Goal: Transaction & Acquisition: Obtain resource

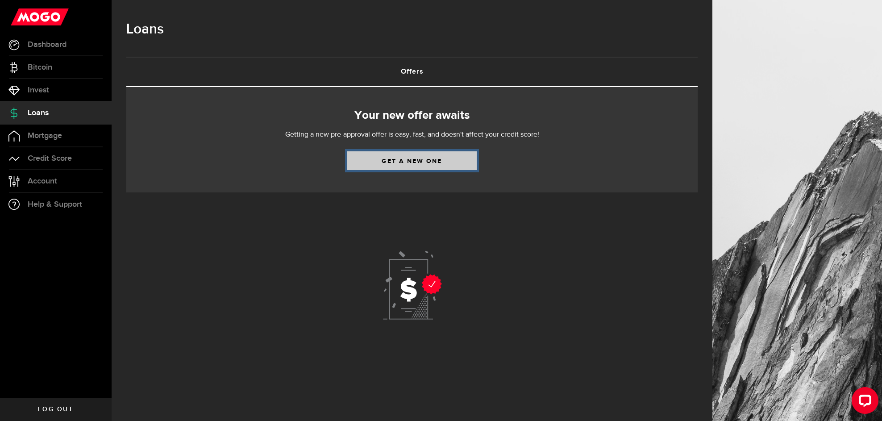
click at [409, 164] on link "Get a new one" at bounding box center [411, 160] width 129 height 19
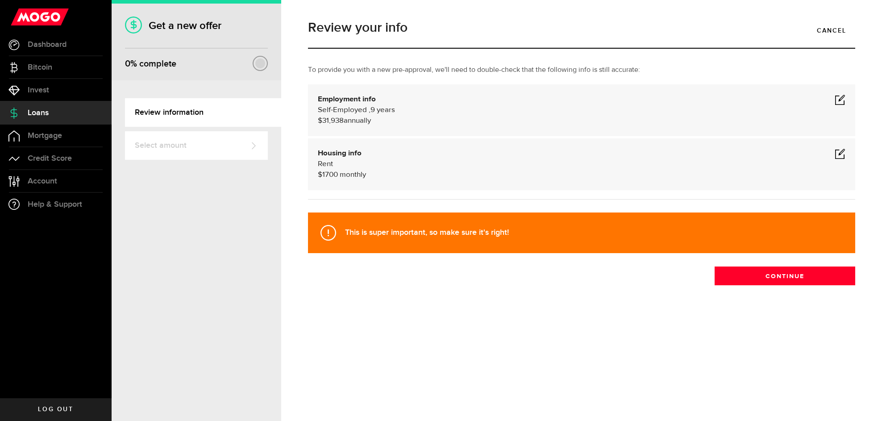
click at [841, 153] on span at bounding box center [840, 153] width 11 height 11
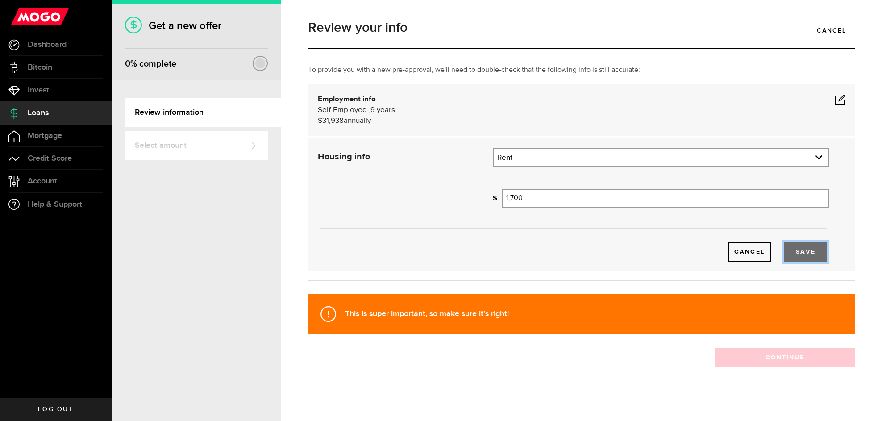
click at [787, 249] on button "Save" at bounding box center [805, 252] width 43 height 20
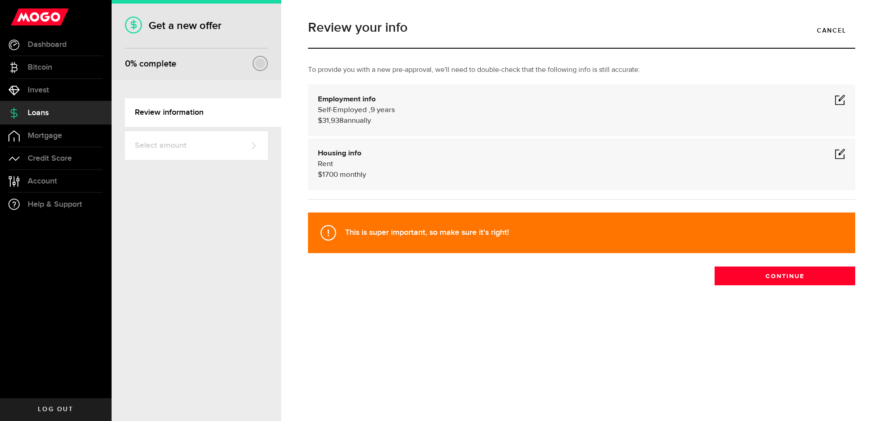
click at [843, 101] on span at bounding box center [840, 99] width 11 height 11
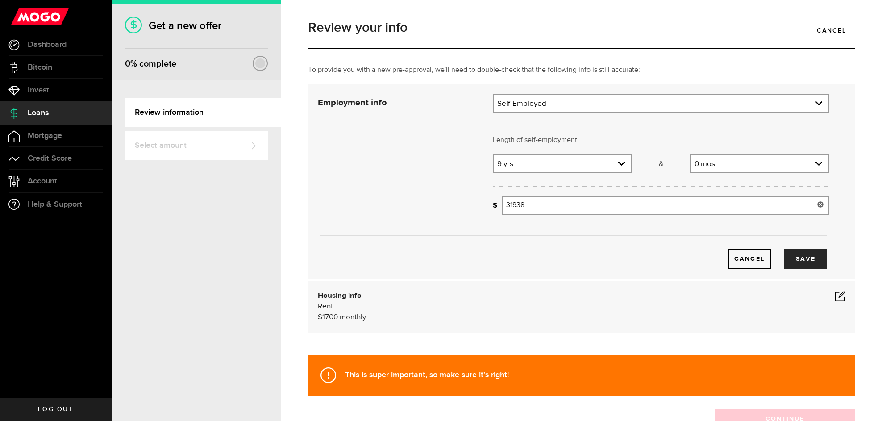
drag, startPoint x: 536, startPoint y: 206, endPoint x: 476, endPoint y: 204, distance: 60.3
click at [476, 204] on div "Employment info Employment type What's your employment situation like? [DEMOGRA…" at bounding box center [573, 181] width 525 height 175
drag, startPoint x: 539, startPoint y: 205, endPoint x: 485, endPoint y: 204, distance: 54.0
click at [486, 204] on div "What's your gross annual income? 31938 Gross annual income (personal)" at bounding box center [661, 208] width 350 height 25
click at [561, 232] on div "Cancel Save" at bounding box center [573, 244] width 538 height 47
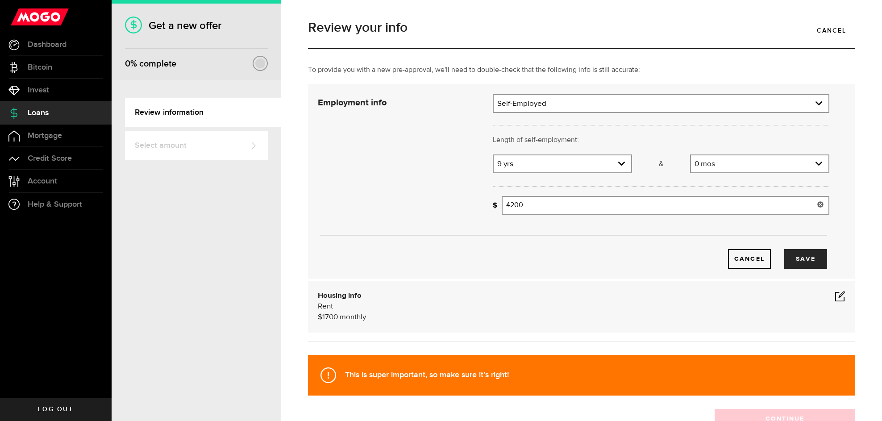
click at [558, 207] on input "4200" at bounding box center [666, 205] width 328 height 19
click at [564, 222] on div "Cancel Save" at bounding box center [573, 244] width 538 height 47
click at [533, 199] on input "42000" at bounding box center [666, 205] width 328 height 19
paste input "63,929"
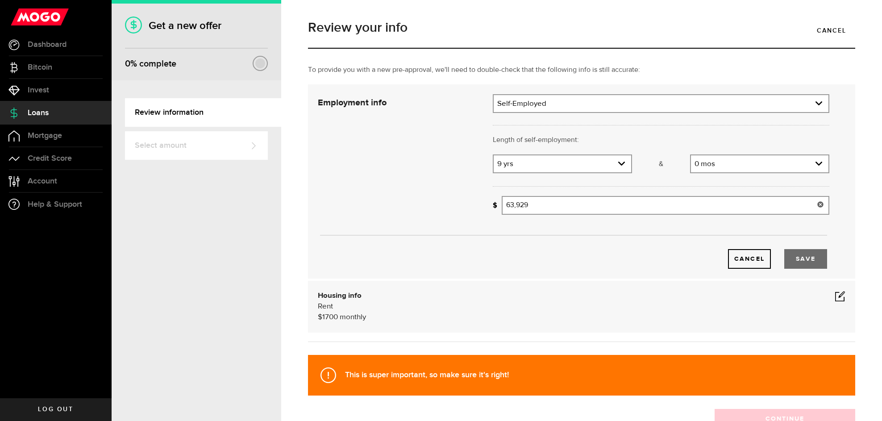
type input "63,929"
click at [804, 260] on button "Save" at bounding box center [805, 259] width 43 height 20
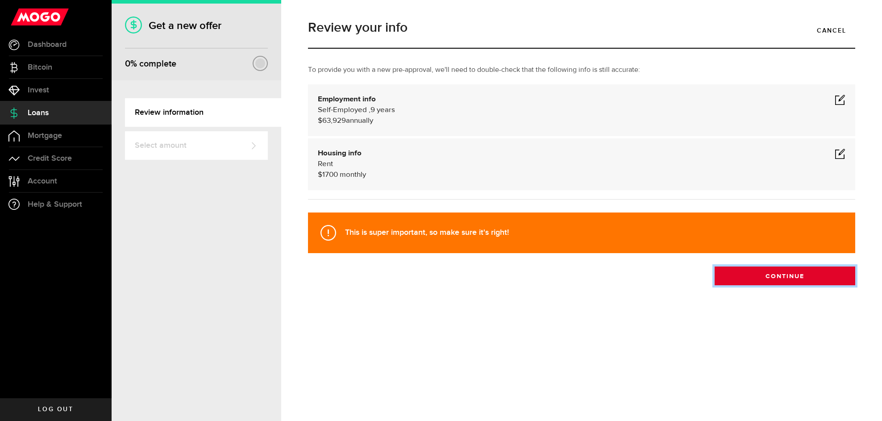
click at [769, 273] on button "Continue" at bounding box center [785, 275] width 141 height 19
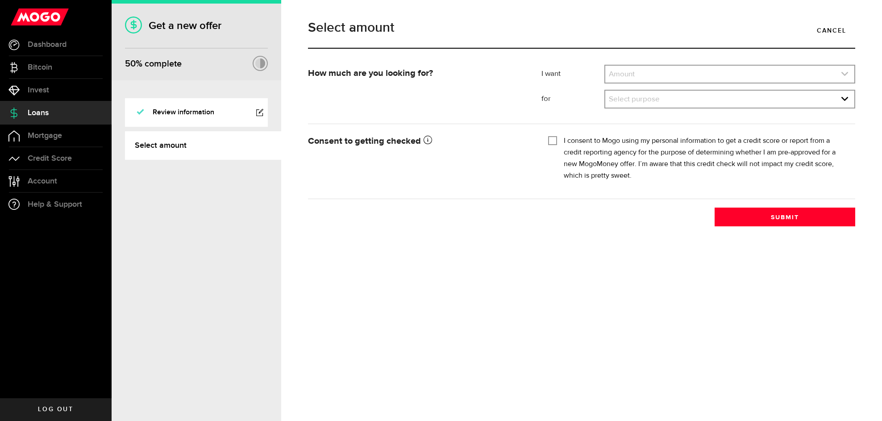
click at [663, 71] on link "expand select" at bounding box center [729, 74] width 249 height 17
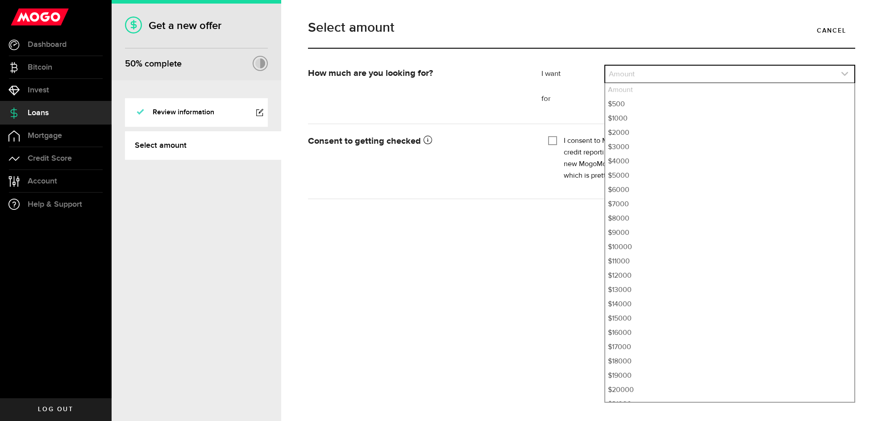
click at [646, 73] on link "expand select" at bounding box center [729, 74] width 249 height 17
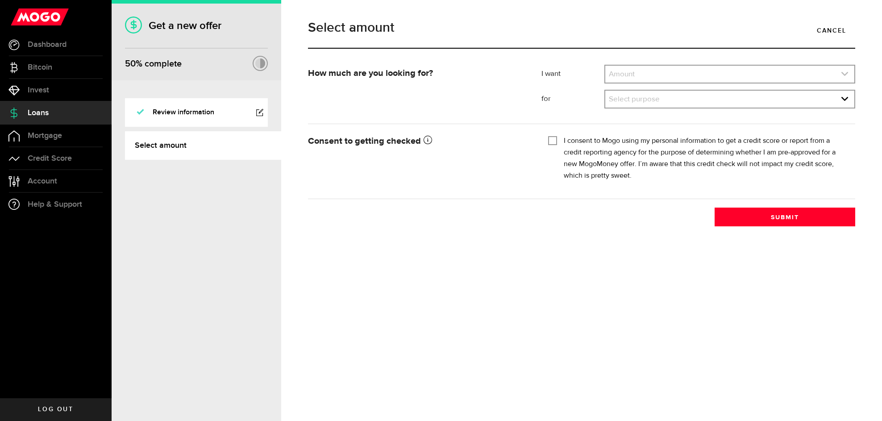
click at [646, 73] on link "expand select" at bounding box center [729, 74] width 249 height 17
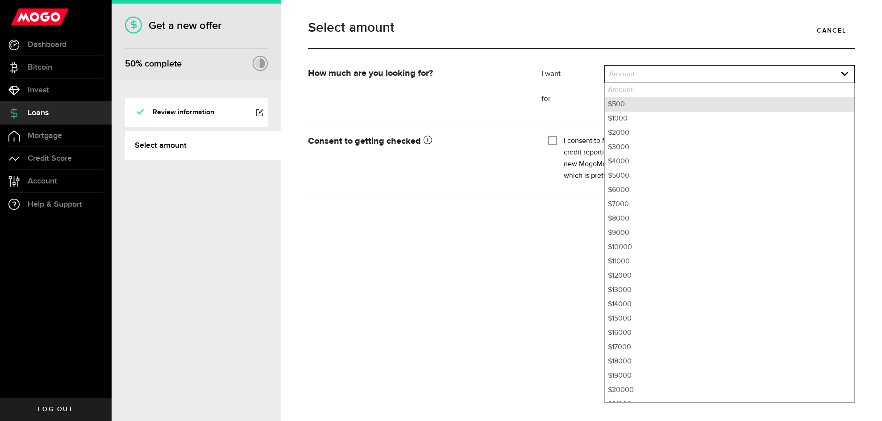
click at [647, 100] on li "$500" at bounding box center [729, 104] width 249 height 14
select select "500"
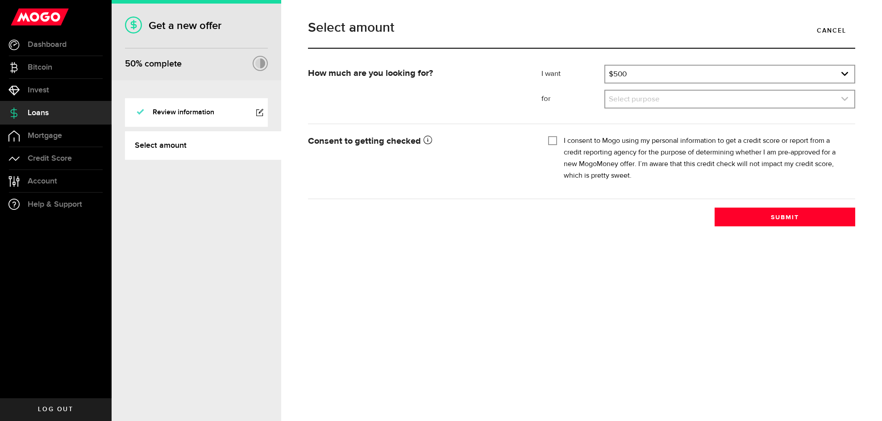
click at [645, 100] on link "expand select" at bounding box center [729, 99] width 249 height 17
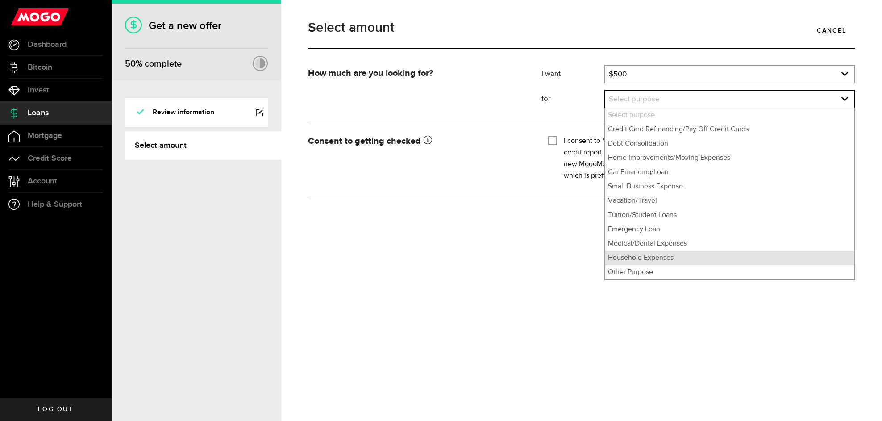
click at [706, 252] on li "Household Expenses" at bounding box center [729, 258] width 249 height 14
select select "Household Expenses"
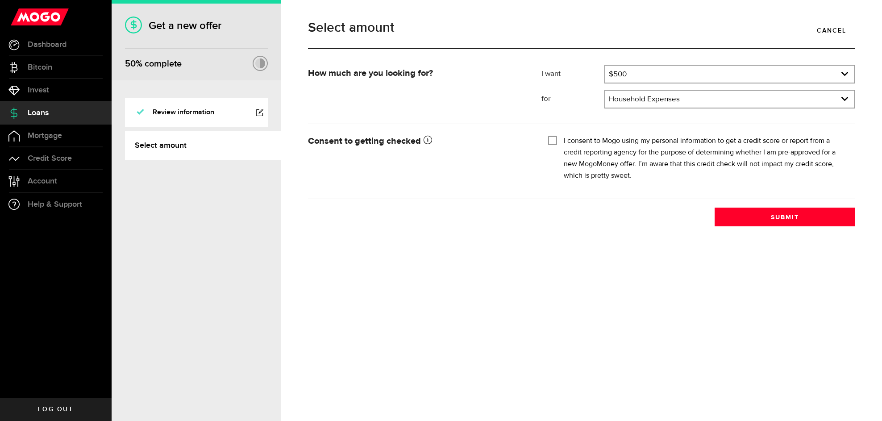
click at [555, 141] on input "I consent to Mogo using my personal information to get a credit score or report…" at bounding box center [552, 139] width 9 height 9
checkbox input "true"
click at [772, 216] on button "Submit" at bounding box center [785, 217] width 141 height 19
